Goal: Task Accomplishment & Management: Manage account settings

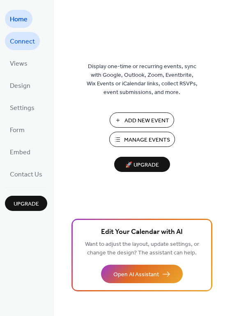
click at [28, 45] on span "Connect" at bounding box center [22, 41] width 25 height 13
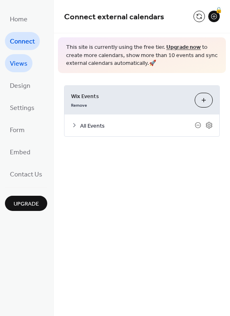
click at [25, 63] on span "Views" at bounding box center [19, 64] width 18 height 13
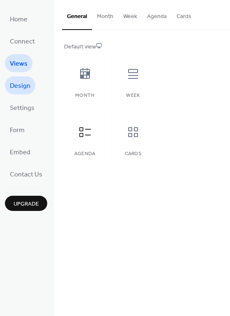
click at [16, 85] on span "Design" at bounding box center [20, 86] width 21 height 13
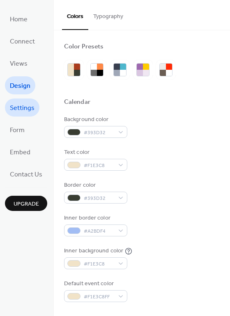
click at [20, 108] on span "Settings" at bounding box center [22, 108] width 25 height 13
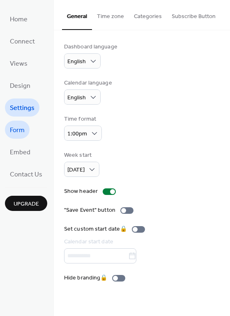
click at [20, 128] on span "Form" at bounding box center [17, 130] width 15 height 13
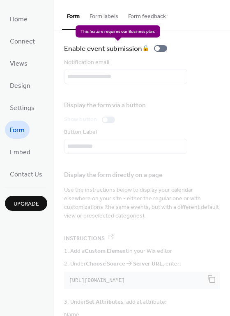
click at [161, 49] on div "Enable event submission 🔒" at bounding box center [117, 49] width 106 height 12
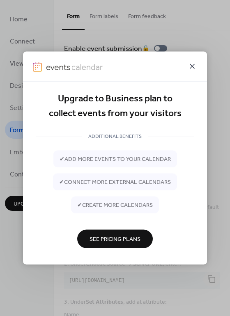
click at [192, 65] on icon at bounding box center [192, 67] width 10 height 10
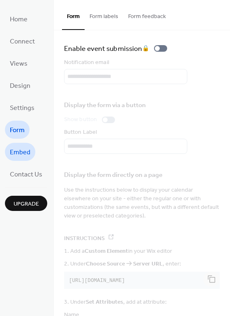
click at [18, 150] on span "Embed" at bounding box center [20, 152] width 21 height 13
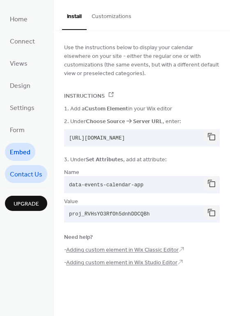
click at [23, 171] on span "Contact Us" at bounding box center [26, 174] width 32 height 13
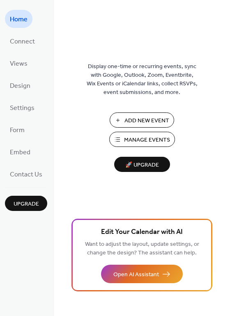
click at [138, 140] on span "Manage Events" at bounding box center [147, 140] width 46 height 9
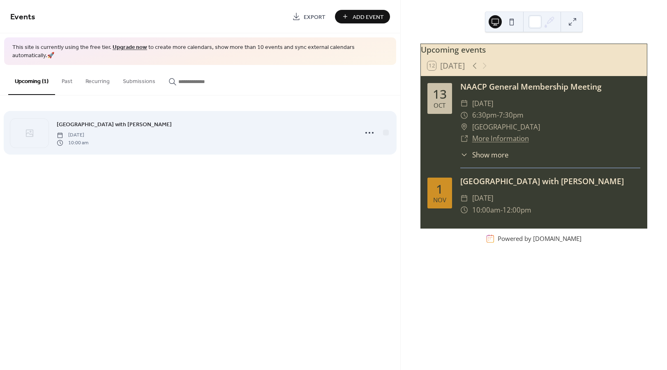
click at [88, 131] on span "[DATE]" at bounding box center [73, 134] width 32 height 7
click at [369, 126] on icon at bounding box center [369, 132] width 13 height 13
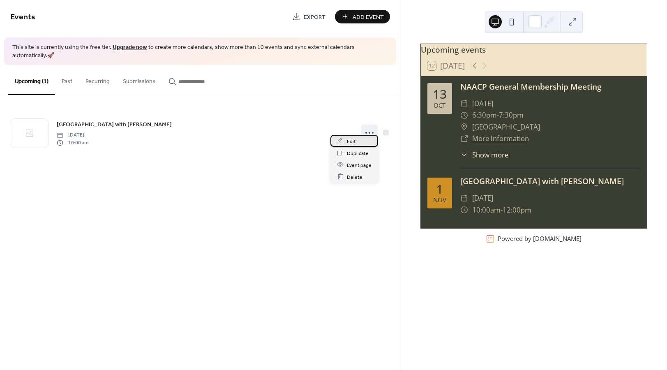
click at [349, 141] on span "Edit" at bounding box center [351, 141] width 9 height 9
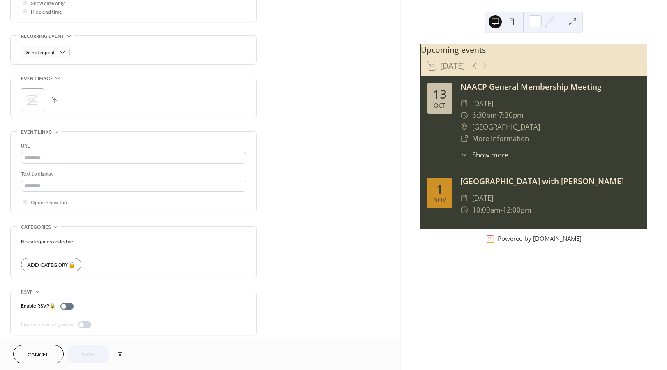
scroll to position [334, 0]
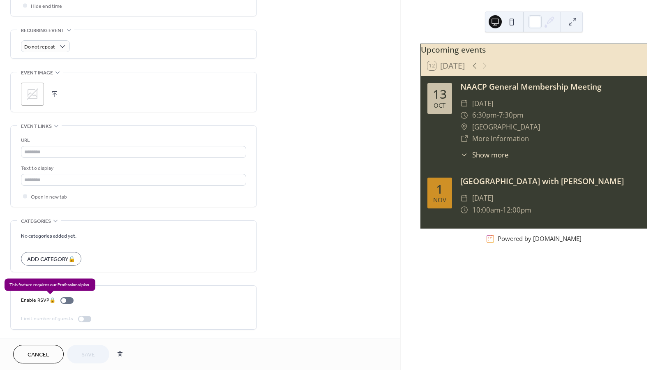
click at [69, 300] on div "Enable RSVP 🔒" at bounding box center [49, 300] width 56 height 9
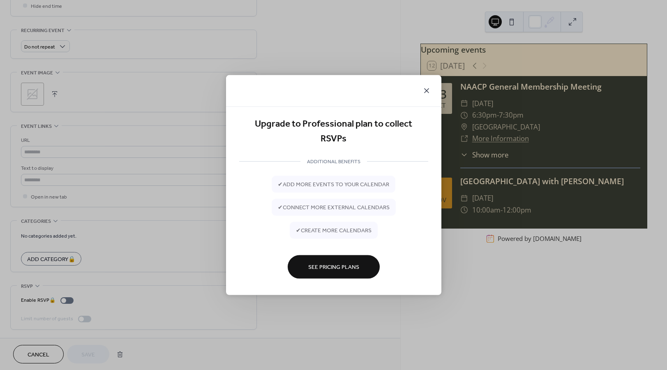
click at [425, 88] on icon at bounding box center [427, 91] width 10 height 10
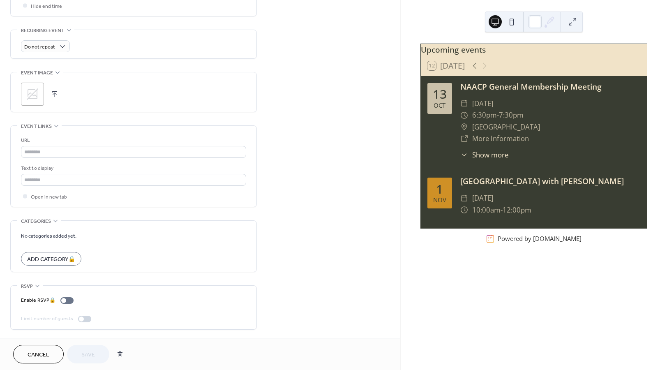
click at [84, 316] on div at bounding box center [84, 319] width 13 height 7
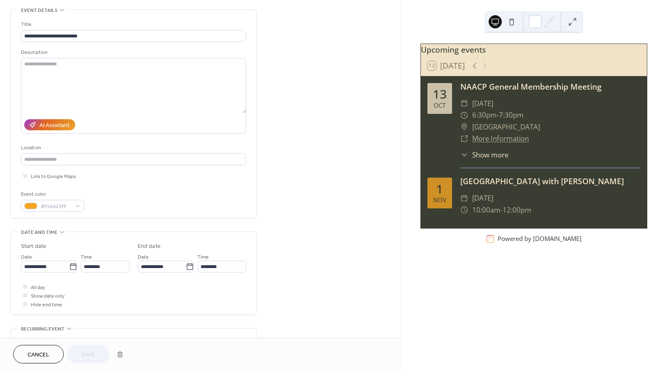
scroll to position [6, 0]
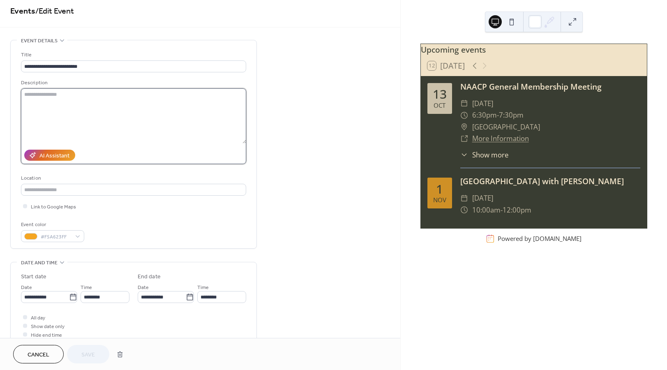
click at [42, 104] on textarea at bounding box center [133, 115] width 225 height 55
